Goal: Contribute content

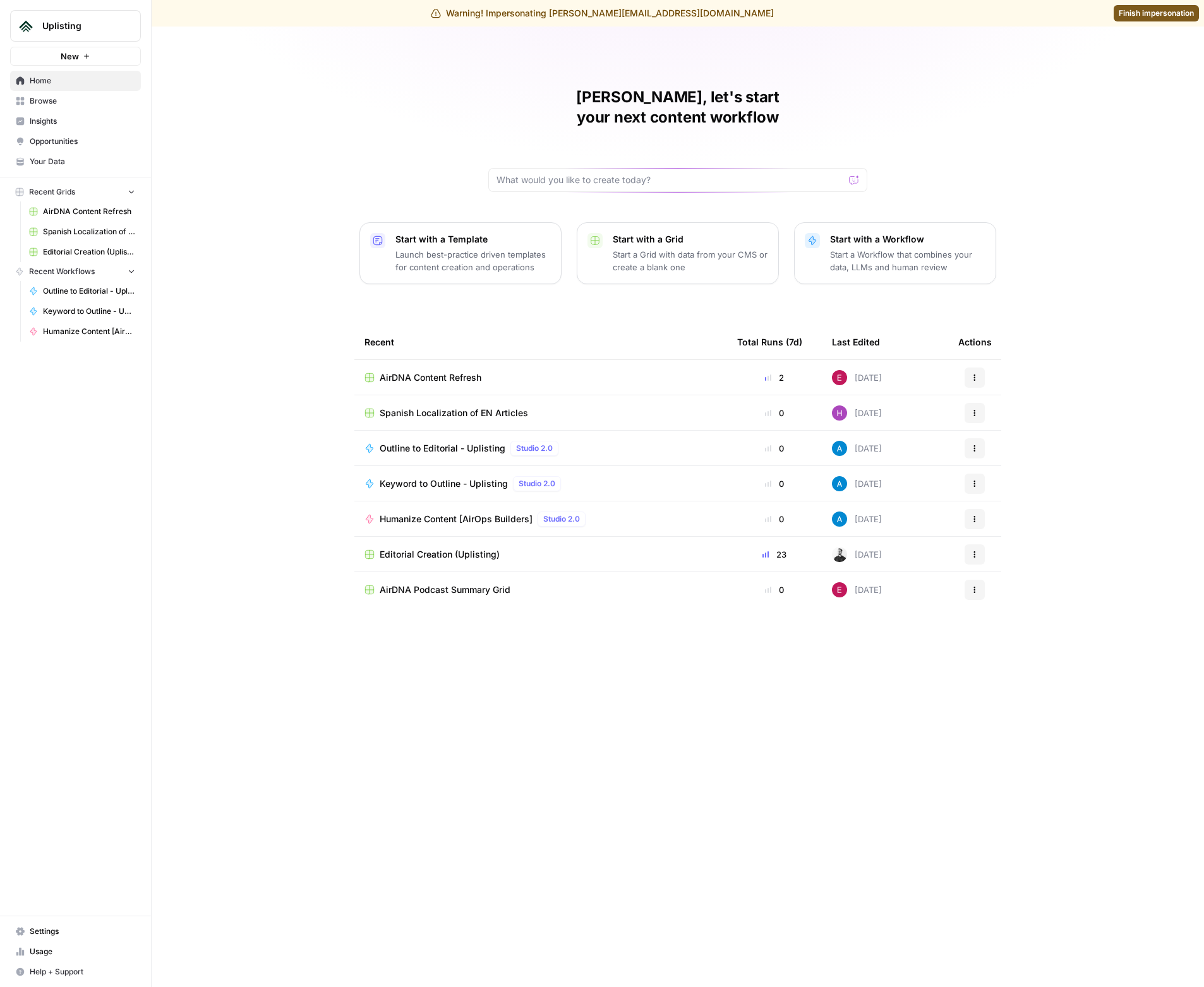
click at [239, 350] on div "Martin, let's start your next content workflow Start with a Template Launch bes…" at bounding box center [677, 507] width 1052 height 961
click at [455, 548] on span "Editorial Creation (Uplisting)" at bounding box center [440, 554] width 120 height 13
click at [449, 371] on span "AirDNA Content Refresh" at bounding box center [430, 377] width 102 height 13
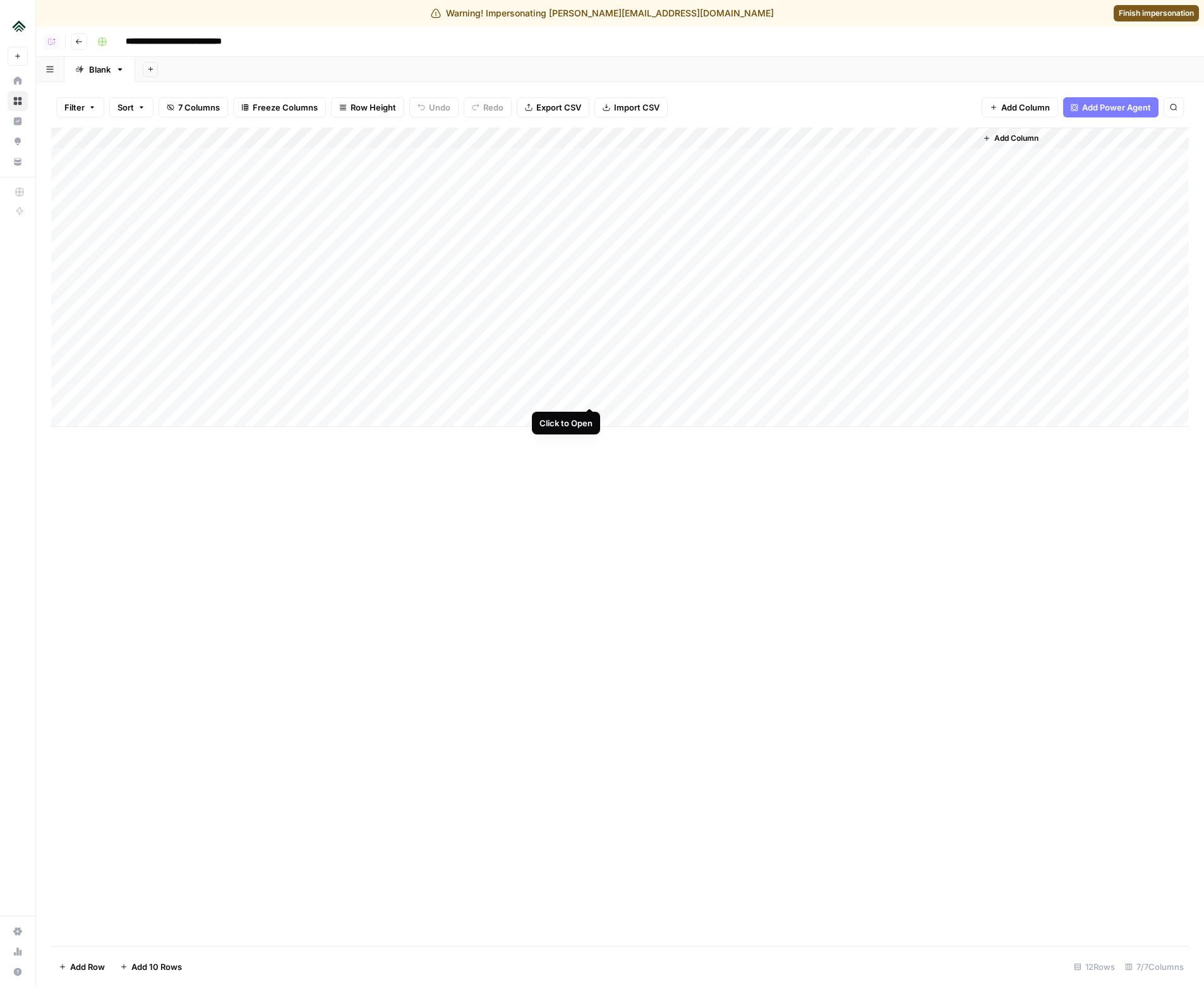
click at [588, 395] on div "Add Column" at bounding box center [620, 277] width 1138 height 299
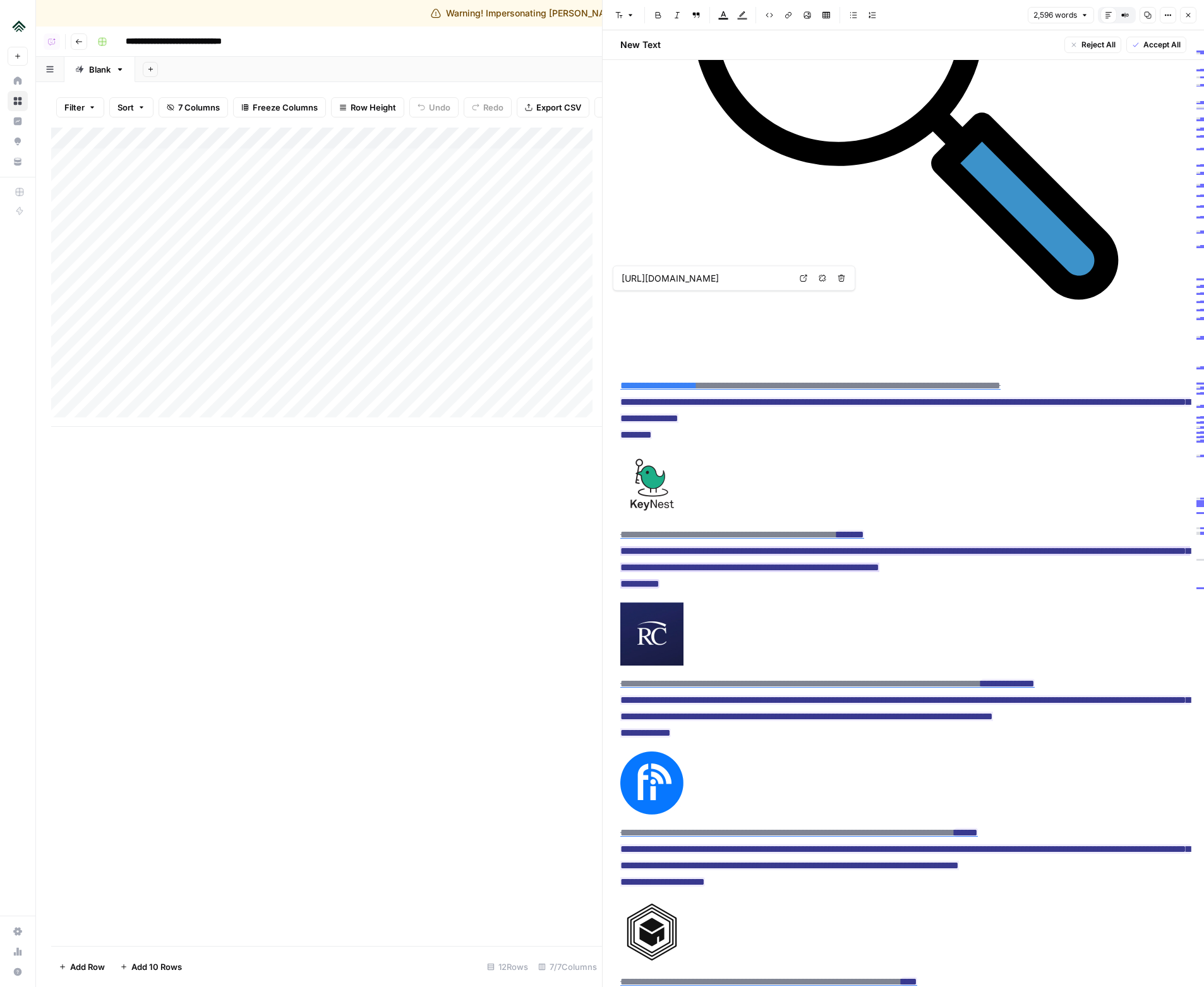
type input "[URL][DOMAIN_NAME]"
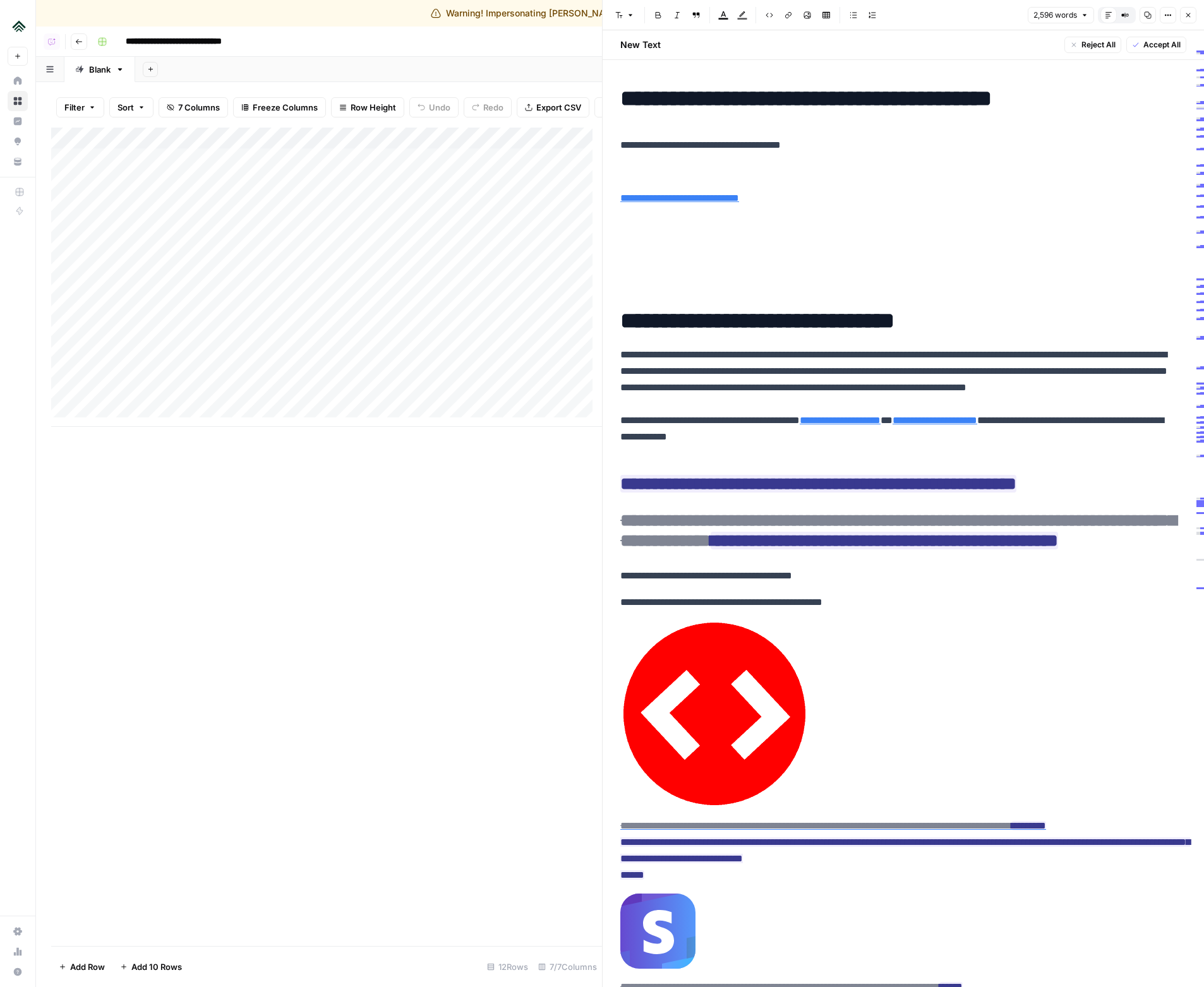
click at [1168, 15] on icon "button" at bounding box center [1168, 16] width 2 height 2
click at [1123, 134] on span "Code" at bounding box center [1130, 134] width 61 height 13
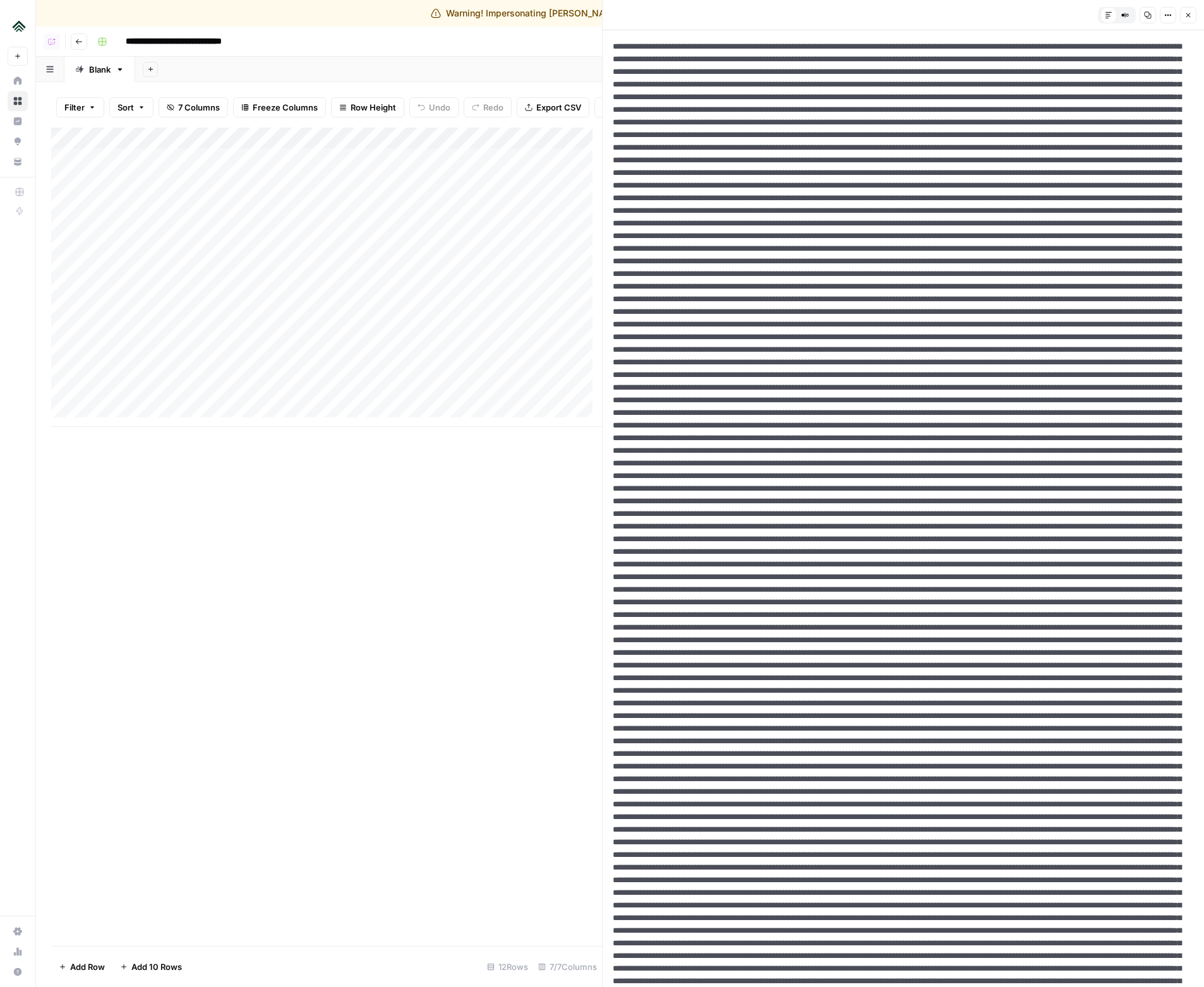
click at [1183, 15] on button "Close" at bounding box center [1188, 15] width 16 height 16
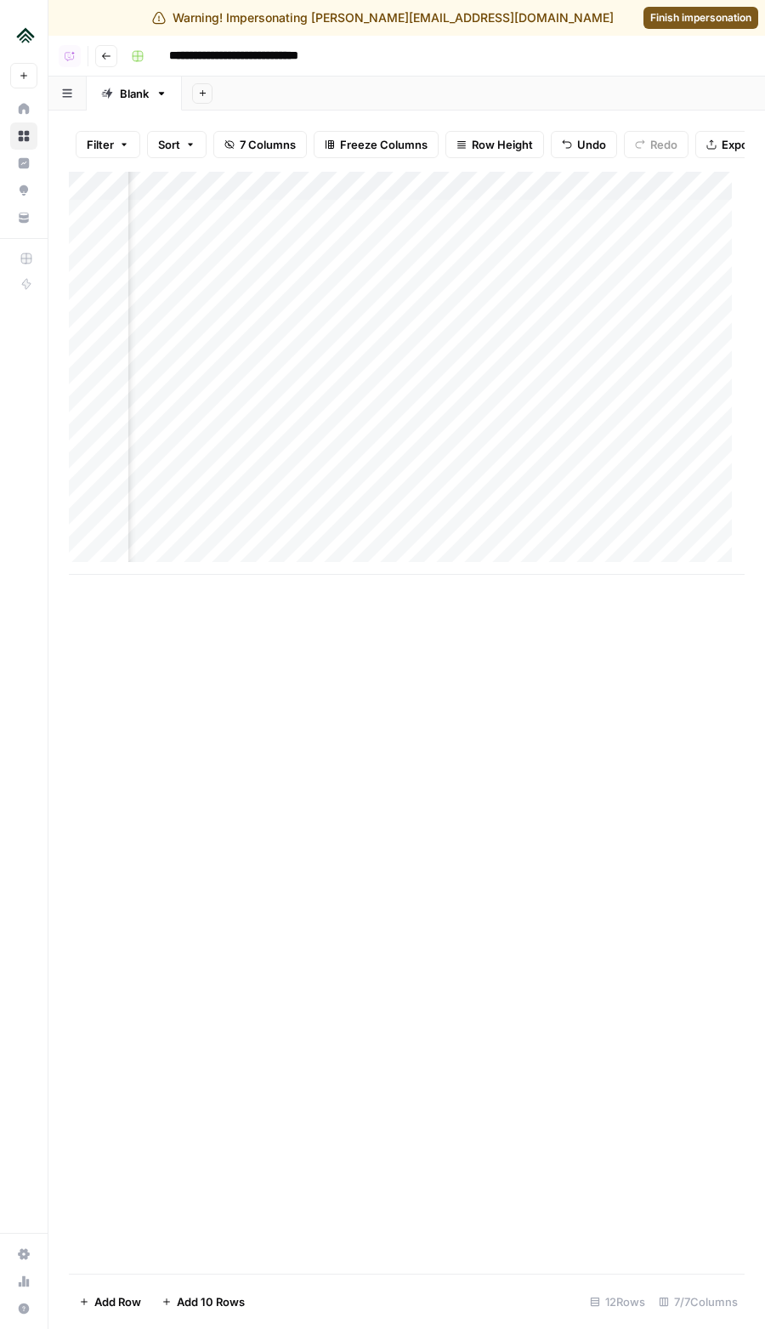
scroll to position [0, 325]
click at [468, 548] on div "Add Column" at bounding box center [407, 373] width 676 height 403
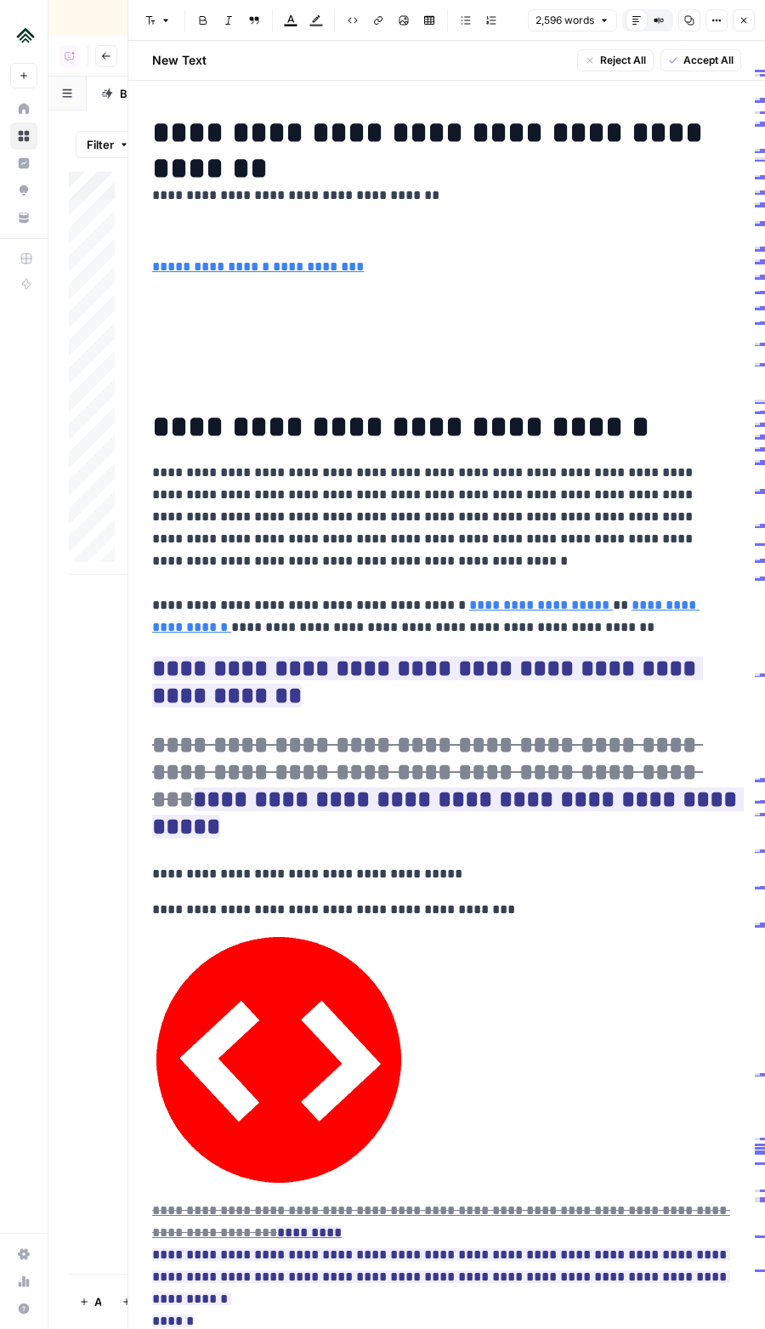
click at [647, 128] on h1 "**********" at bounding box center [440, 133] width 577 height 36
copy div "**********"
